Goal: Task Accomplishment & Management: Use online tool/utility

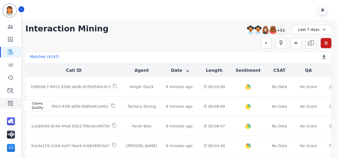
click at [8, 106] on icon "Sidebar" at bounding box center [10, 103] width 6 height 6
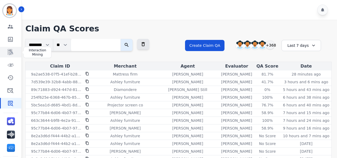
click at [9, 55] on icon "Sidebar" at bounding box center [10, 52] width 6 height 6
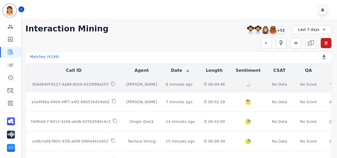
click at [90, 86] on p "956d640f-8127-4a89-8029-6329f88a2fcf" at bounding box center [70, 84] width 76 height 5
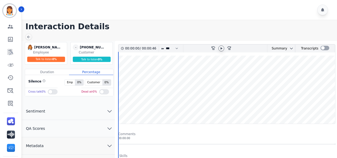
click at [219, 50] on div at bounding box center [221, 49] width 8 height 8
click at [223, 78] on wave at bounding box center [226, 90] width 217 height 68
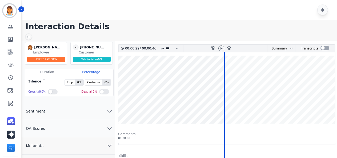
click at [119, 63] on wave at bounding box center [226, 90] width 217 height 68
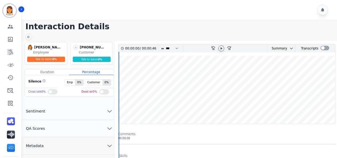
click at [222, 50] on icon at bounding box center [221, 48] width 4 height 4
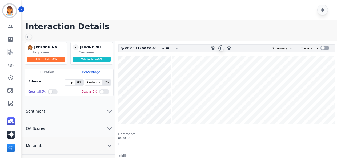
click at [60, 100] on div "[PERSON_NAME] Deambrana [PERSON_NAME] Employee Talk to listen 0 % - [PHONE_NUMB…" at bounding box center [68, 89] width 93 height 96
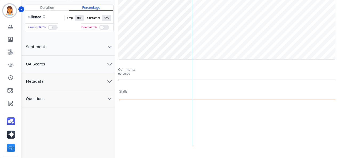
scroll to position [65, 0]
click at [112, 98] on icon "chevron down" at bounding box center [109, 98] width 6 height 6
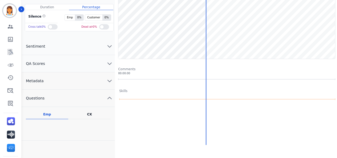
scroll to position [0, 0]
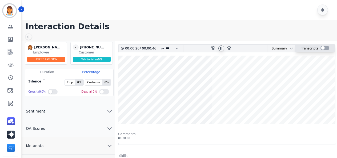
click at [323, 48] on div at bounding box center [324, 48] width 9 height 5
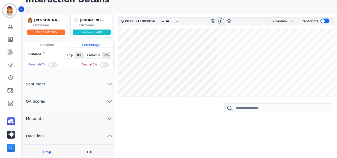
scroll to position [26, 0]
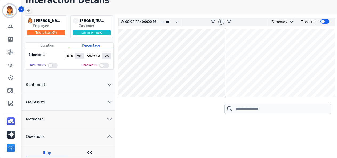
click at [30, 11] on icon at bounding box center [28, 11] width 4 height 4
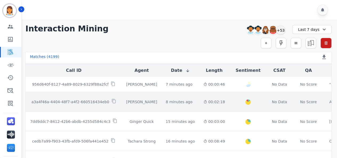
click at [144, 97] on td "[PERSON_NAME]" at bounding box center [141, 102] width 39 height 20
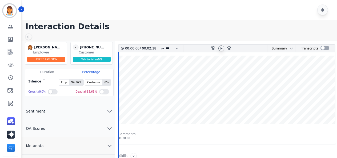
click at [221, 47] on icon at bounding box center [221, 48] width 4 height 4
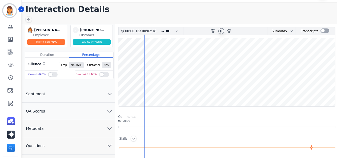
scroll to position [18, 0]
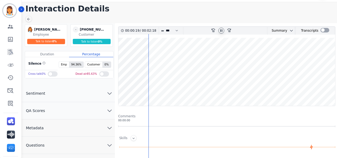
click at [152, 52] on wave at bounding box center [226, 72] width 217 height 68
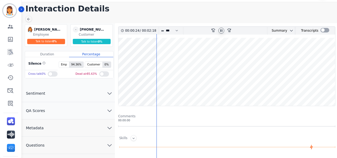
click at [192, 55] on wave at bounding box center [226, 72] width 217 height 68
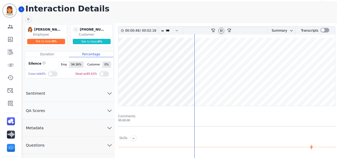
click at [203, 55] on wave at bounding box center [226, 72] width 217 height 68
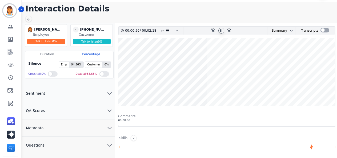
click at [257, 55] on wave at bounding box center [226, 72] width 217 height 68
click at [284, 54] on wave at bounding box center [226, 72] width 217 height 68
click at [306, 54] on wave at bounding box center [226, 72] width 217 height 68
click at [320, 54] on wave at bounding box center [226, 72] width 217 height 68
click at [30, 19] on icon at bounding box center [28, 19] width 4 height 4
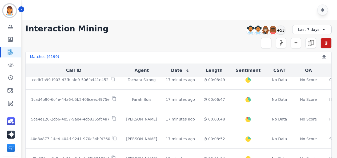
scroll to position [68, 0]
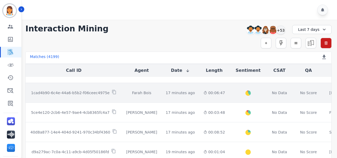
click at [128, 94] on div "Farah Bois" at bounding box center [141, 92] width 31 height 5
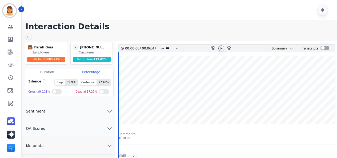
click at [221, 49] on icon at bounding box center [221, 48] width 4 height 4
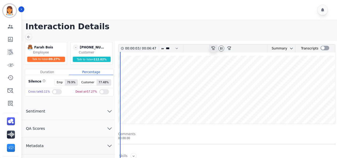
click at [213, 49] on icon at bounding box center [213, 48] width 4 height 4
click at [130, 107] on wave at bounding box center [226, 90] width 217 height 68
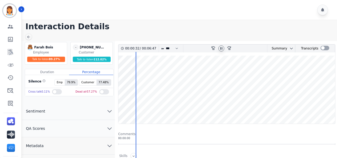
click at [263, 13] on div at bounding box center [180, 10] width 317 height 20
click at [30, 37] on icon at bounding box center [28, 37] width 4 height 4
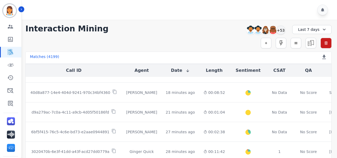
scroll to position [112, 0]
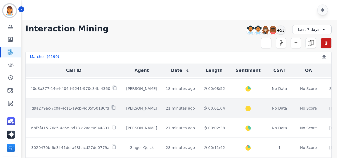
click at [145, 108] on div "[PERSON_NAME]" at bounding box center [141, 108] width 31 height 5
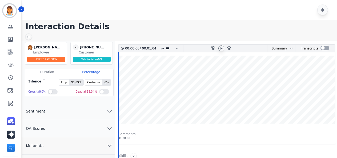
click at [222, 46] on icon at bounding box center [221, 48] width 4 height 4
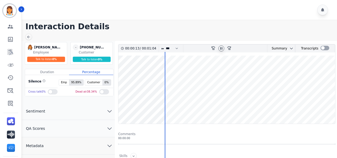
click at [208, 72] on wave at bounding box center [226, 90] width 217 height 68
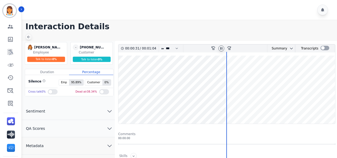
click at [28, 38] on icon at bounding box center [28, 37] width 3 height 3
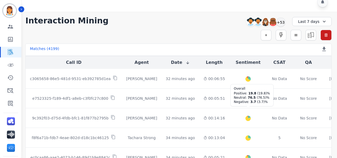
scroll to position [230, 0]
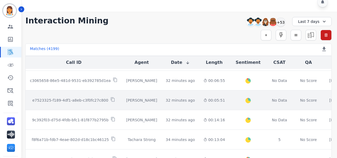
click at [135, 98] on div "[PERSON_NAME]" at bounding box center [141, 100] width 31 height 5
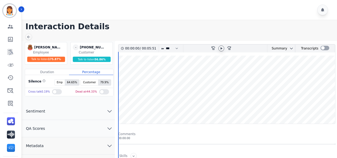
click at [223, 46] on icon at bounding box center [221, 48] width 4 height 4
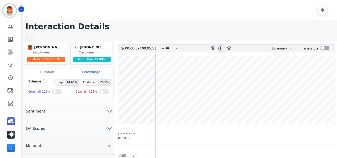
click at [29, 36] on icon at bounding box center [28, 37] width 3 height 3
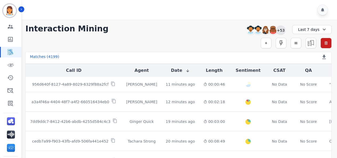
click at [280, 33] on div "+53" at bounding box center [280, 30] width 9 height 9
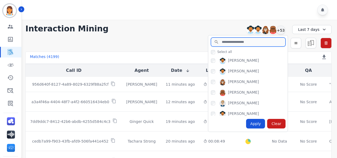
click at [245, 41] on input "search" at bounding box center [248, 42] width 75 height 9
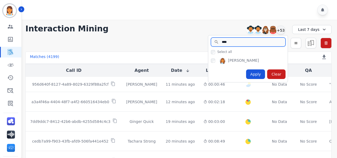
type input "****"
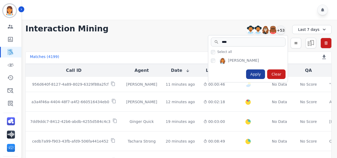
click at [261, 75] on div "Apply" at bounding box center [255, 75] width 19 height 10
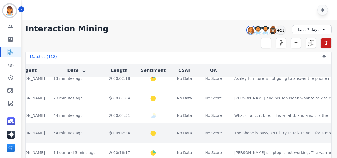
scroll to position [27, 112]
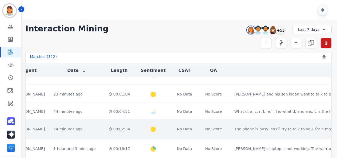
click at [86, 127] on div "54 minutes ago Start at: [DATE] 6:16pm" at bounding box center [76, 129] width 46 height 5
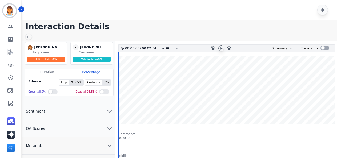
click at [221, 47] on icon at bounding box center [221, 48] width 4 height 4
click at [178, 72] on wave at bounding box center [226, 90] width 217 height 68
click at [30, 37] on icon at bounding box center [28, 37] width 4 height 4
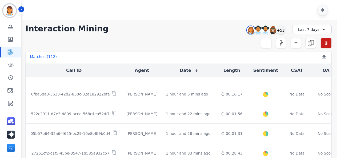
scroll to position [83, 0]
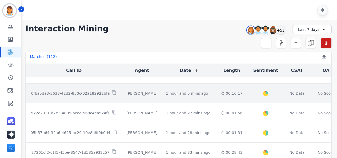
click at [251, 93] on div "Created with Highcharts 10.2.0 Overall Positive: 28.6 ( 28.6 )% Neutral: 68.3 (…" at bounding box center [265, 93] width 29 height 19
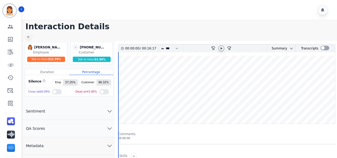
click at [221, 49] on icon at bounding box center [222, 48] width 2 height 2
click at [153, 104] on wave at bounding box center [226, 90] width 217 height 68
